Goal: Information Seeking & Learning: Learn about a topic

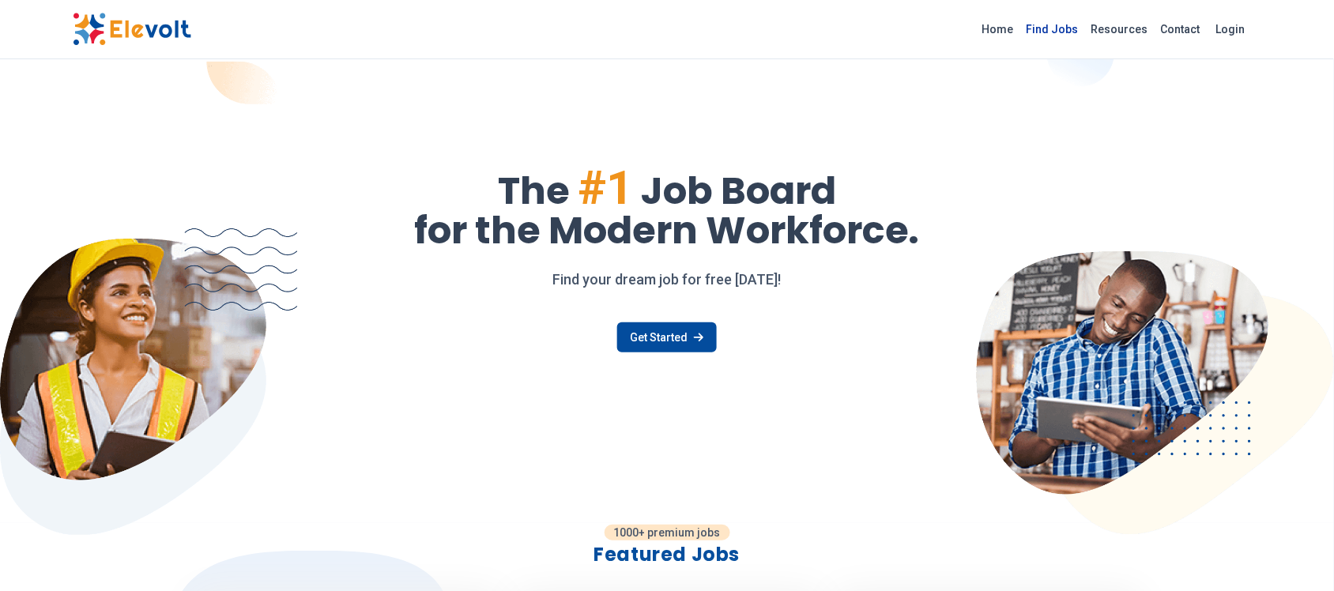
click at [1046, 40] on link "Find Jobs" at bounding box center [1052, 29] width 65 height 25
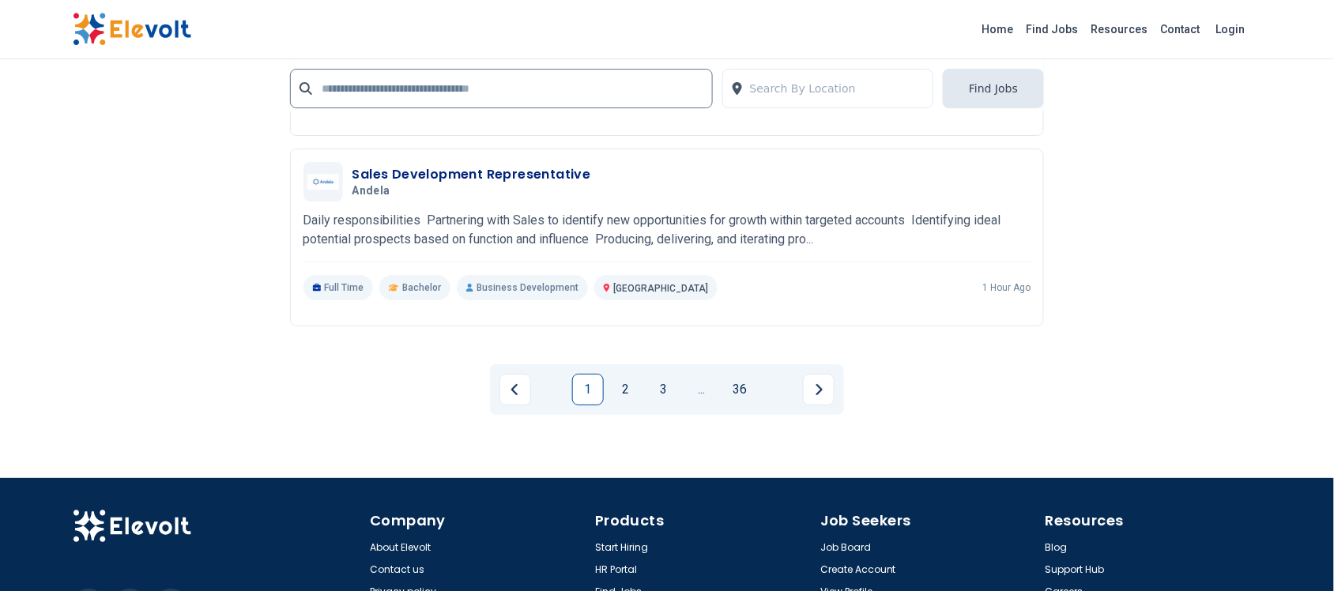
scroll to position [3399, 0]
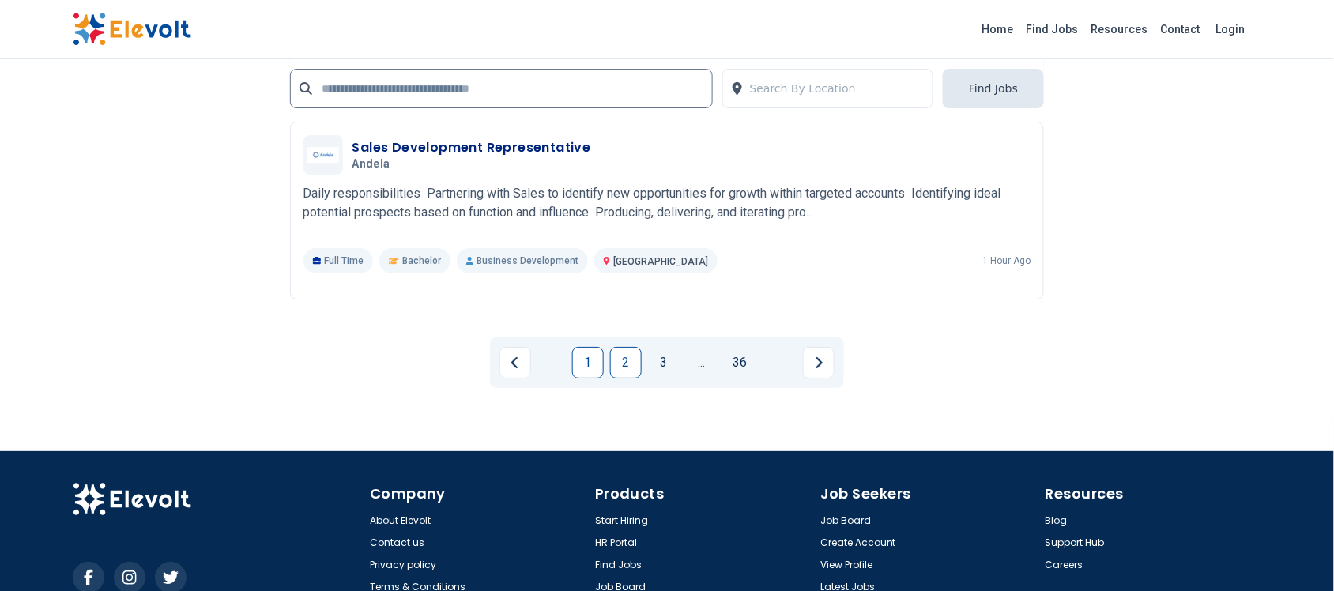
click at [624, 353] on link "2" at bounding box center [626, 363] width 32 height 32
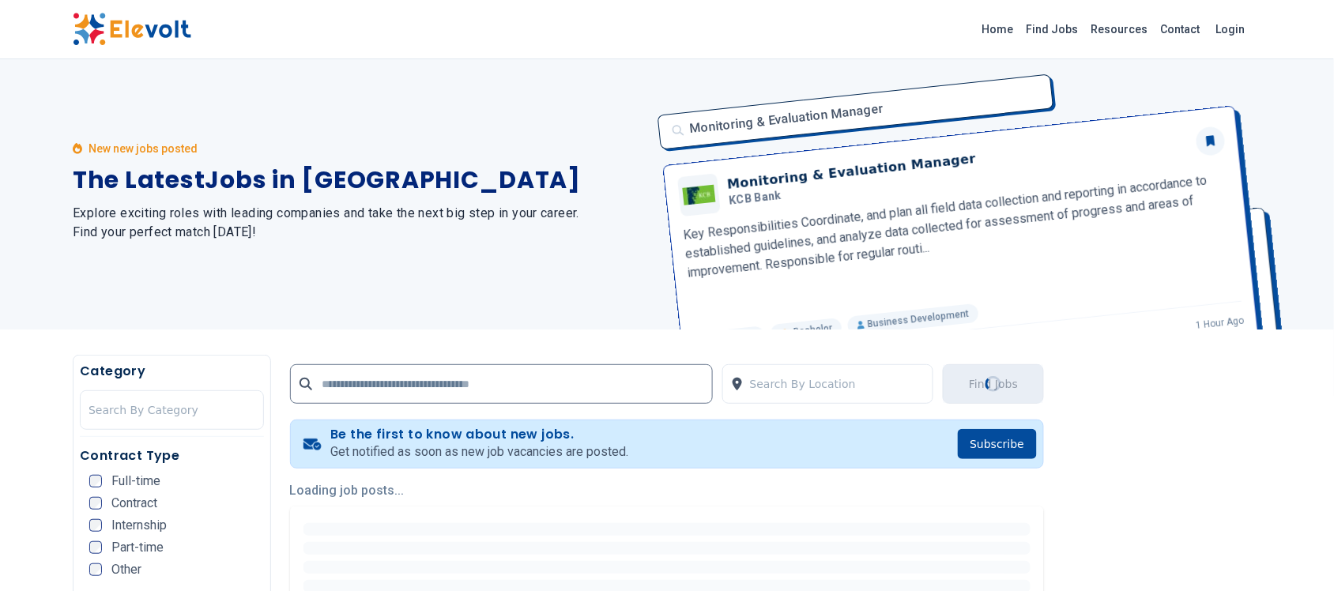
scroll to position [0, 0]
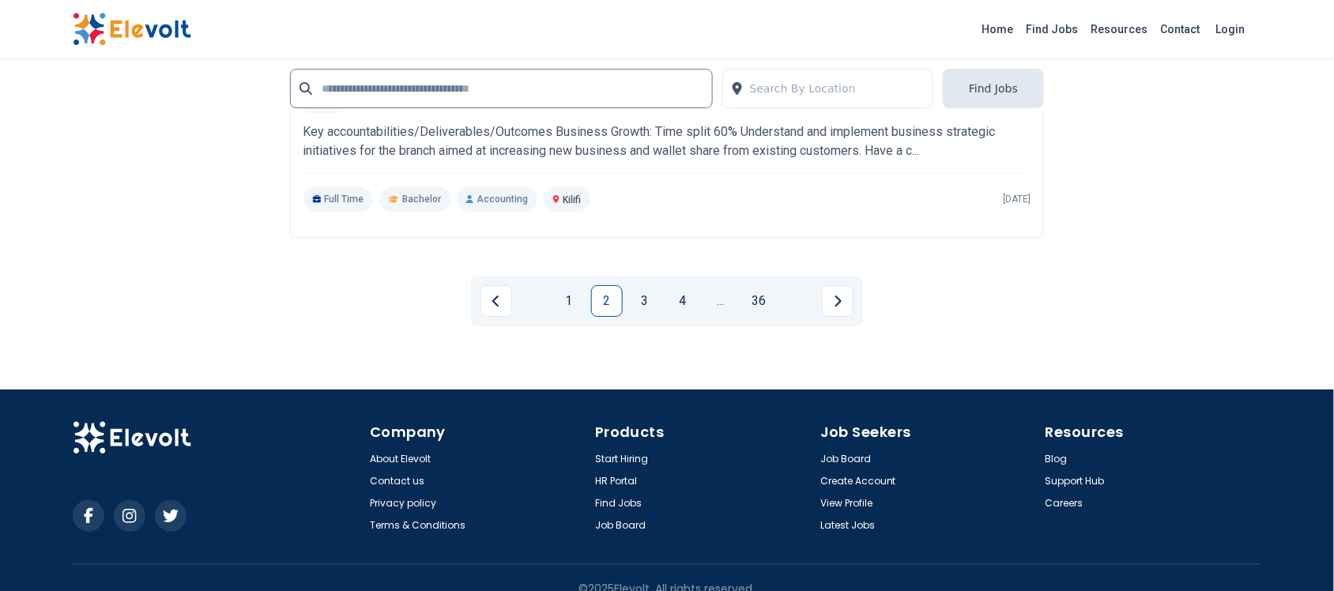
scroll to position [3384, 0]
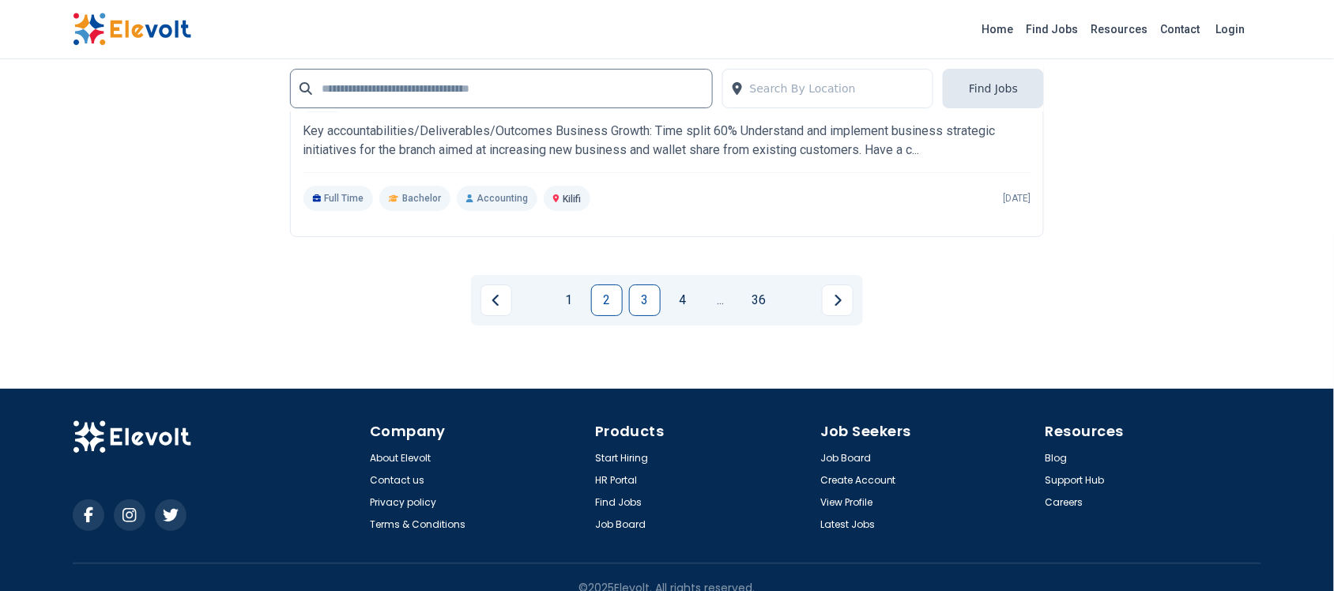
click at [654, 285] on link "3" at bounding box center [645, 301] width 32 height 32
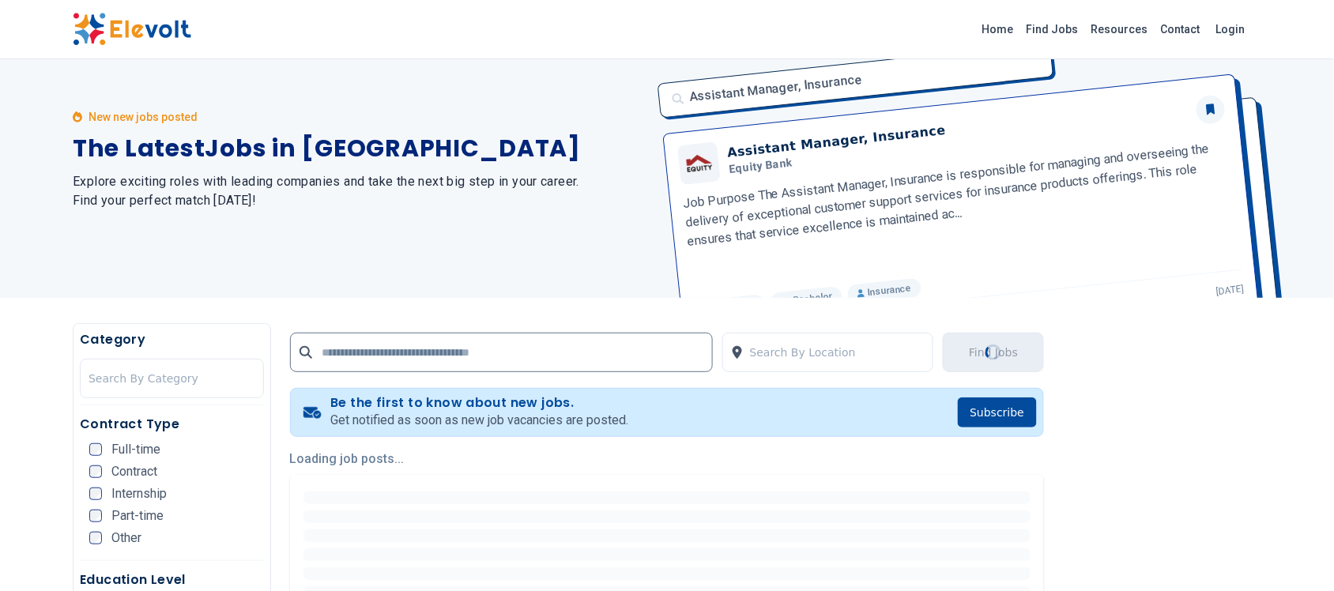
scroll to position [40, 0]
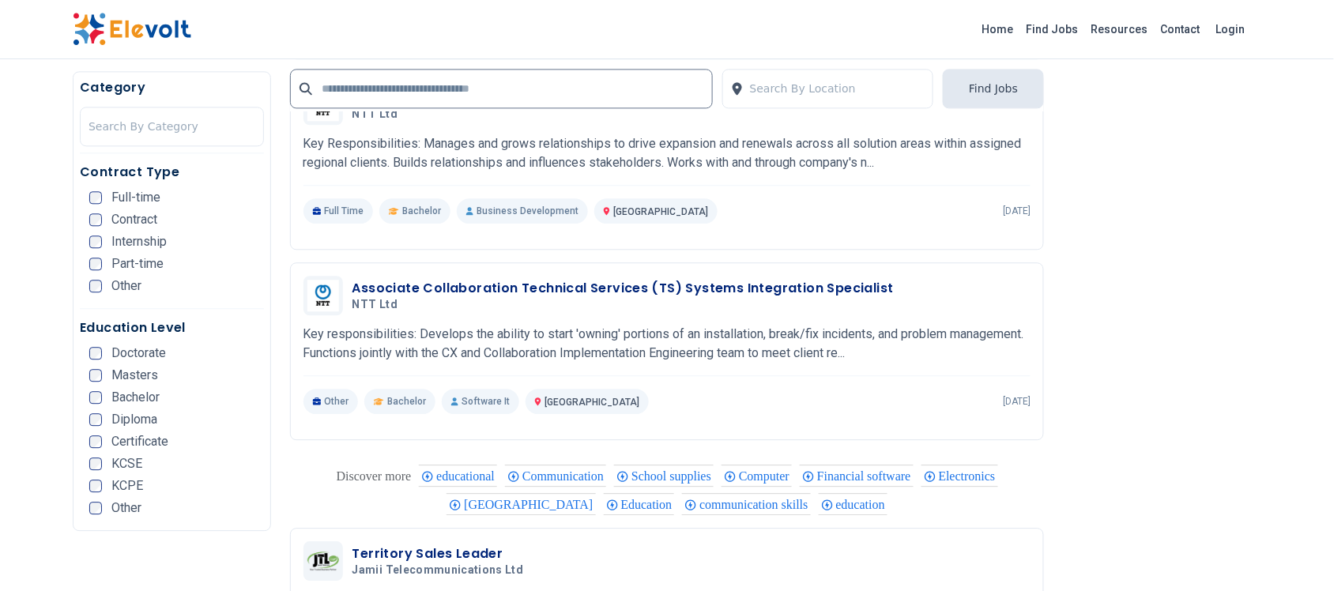
scroll to position [1028, 0]
